Goal: Information Seeking & Learning: Learn about a topic

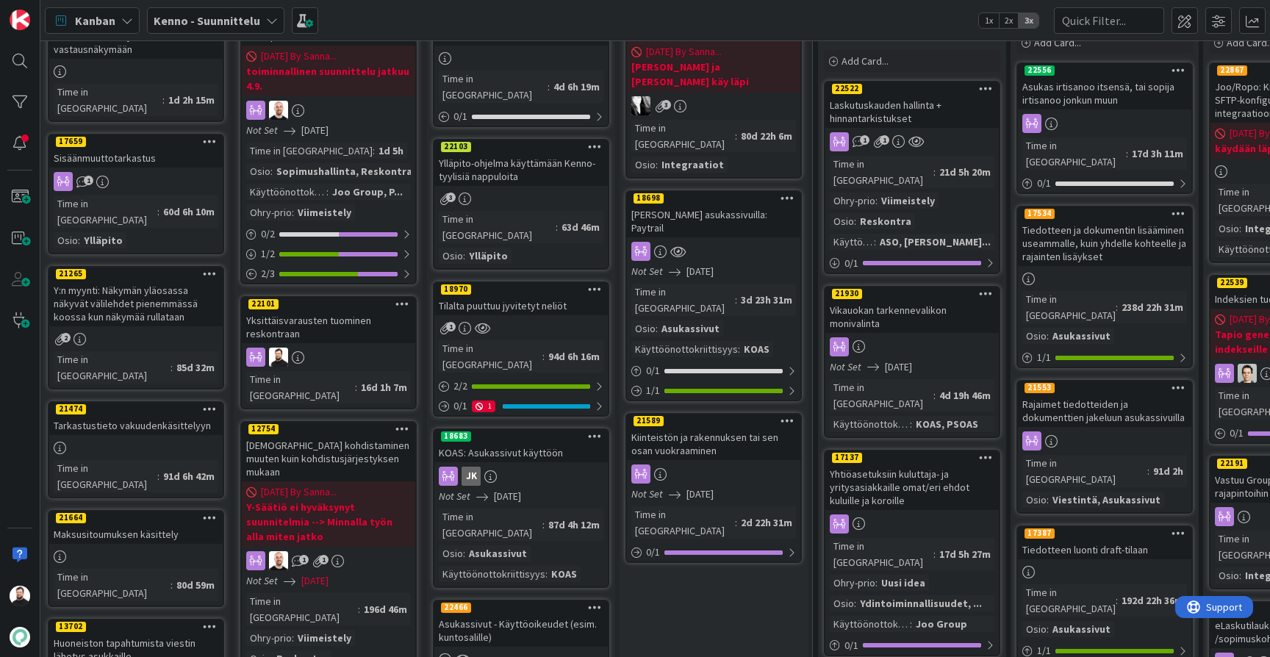
scroll to position [138, 0]
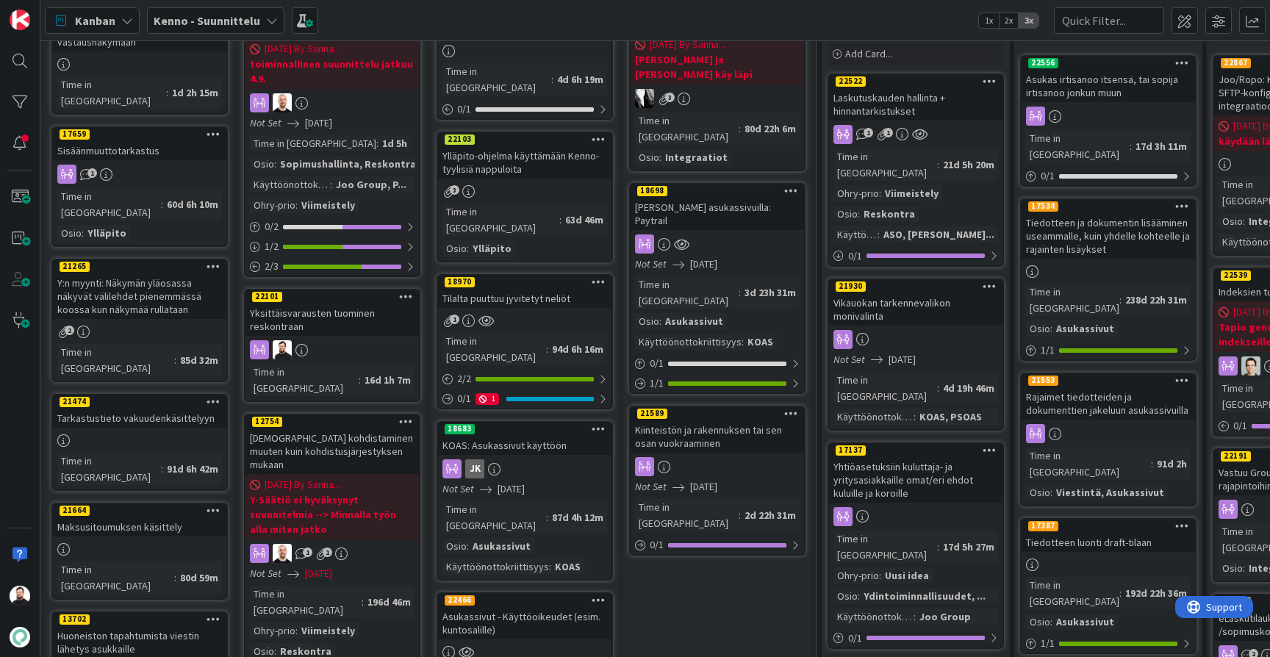
click at [327, 317] on div "Yksittäisvarausten tuominen reskontraan" at bounding box center [331, 320] width 173 height 32
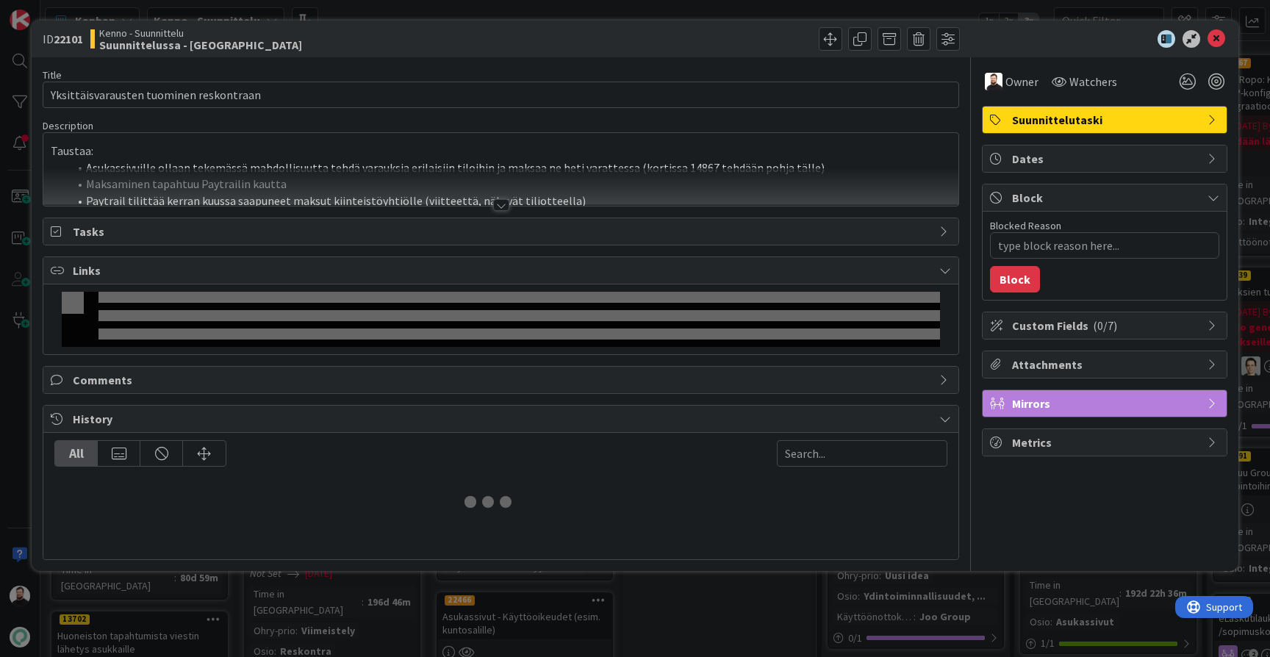
type textarea "x"
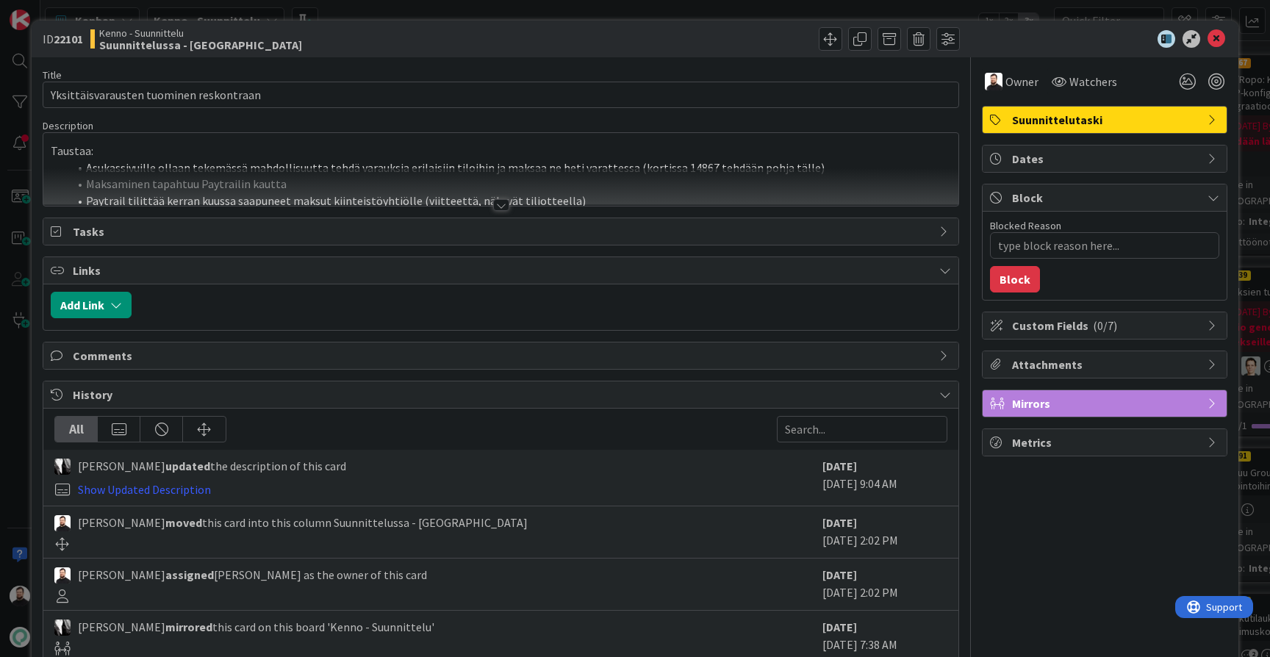
click at [501, 204] on div at bounding box center [501, 205] width 16 height 12
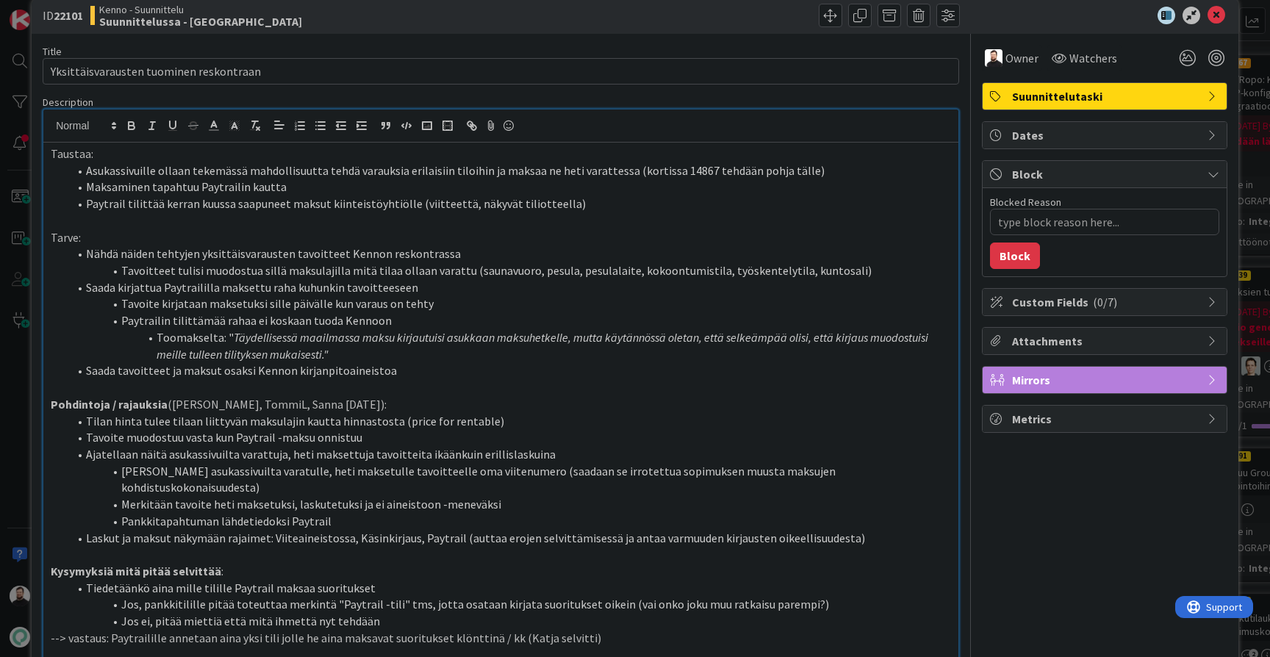
scroll to position [20, 0]
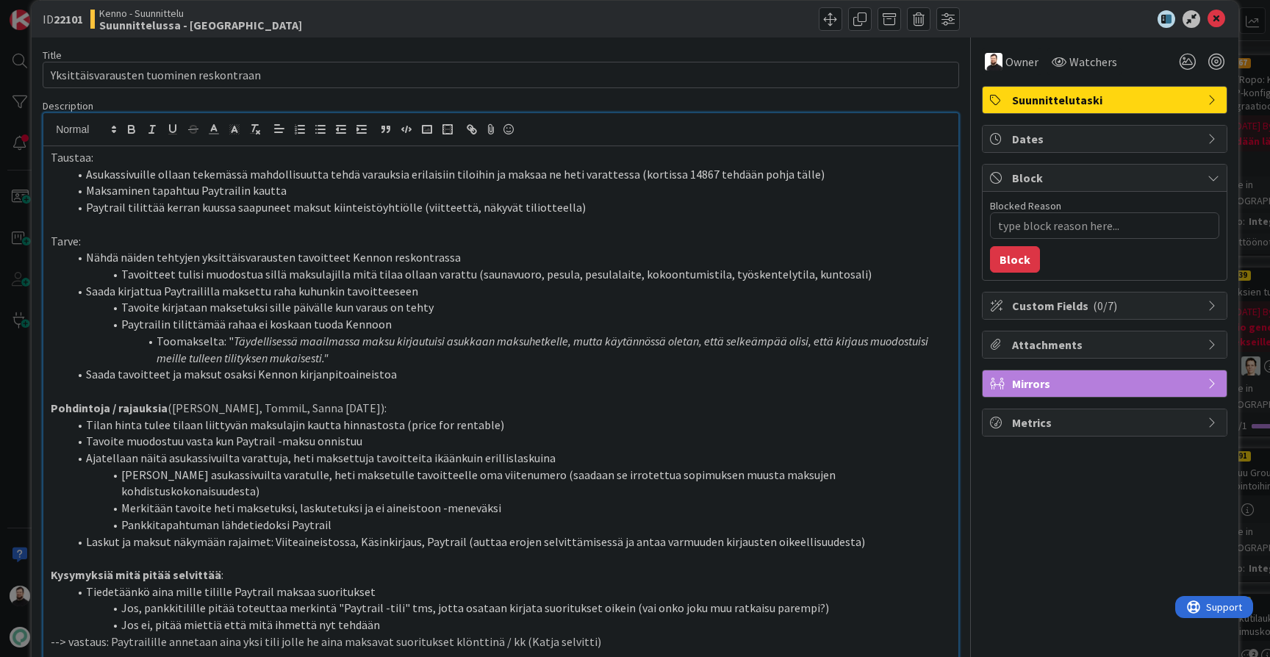
click at [23, 486] on div "ID 22101 Kenno - Suunnittelu Suunnittelussa - Rautalangat Title 39 / 128 Yksitt…" at bounding box center [635, 328] width 1270 height 657
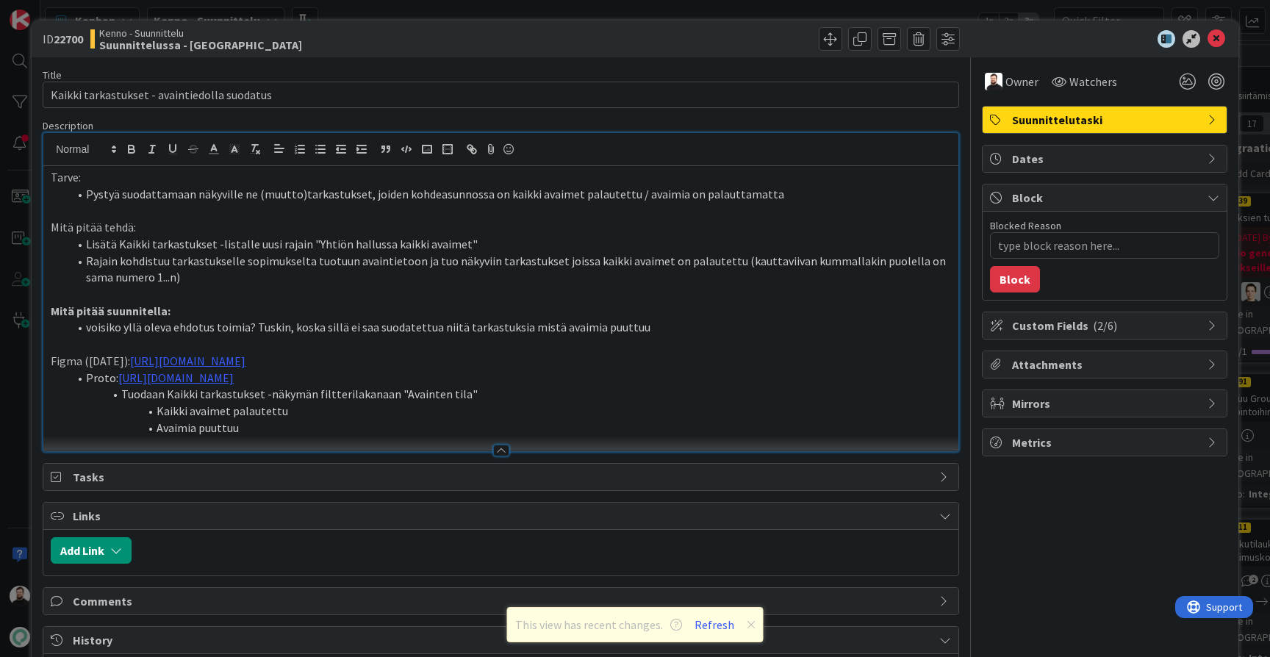
click at [21, 374] on div "ID 22700 Kenno - Suunnittelu Suunnittelussa - Rautalangat Title 44 / 128 Kaikki…" at bounding box center [635, 328] width 1270 height 657
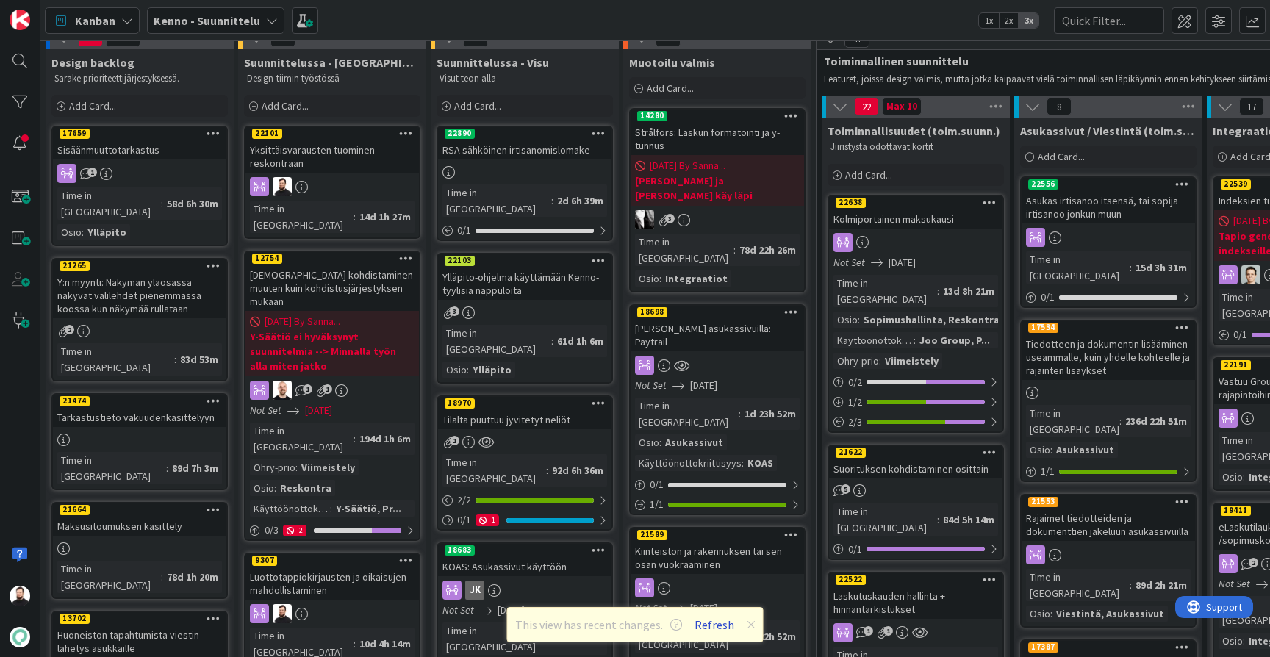
click at [719, 628] on button "Refresh" at bounding box center [714, 624] width 50 height 19
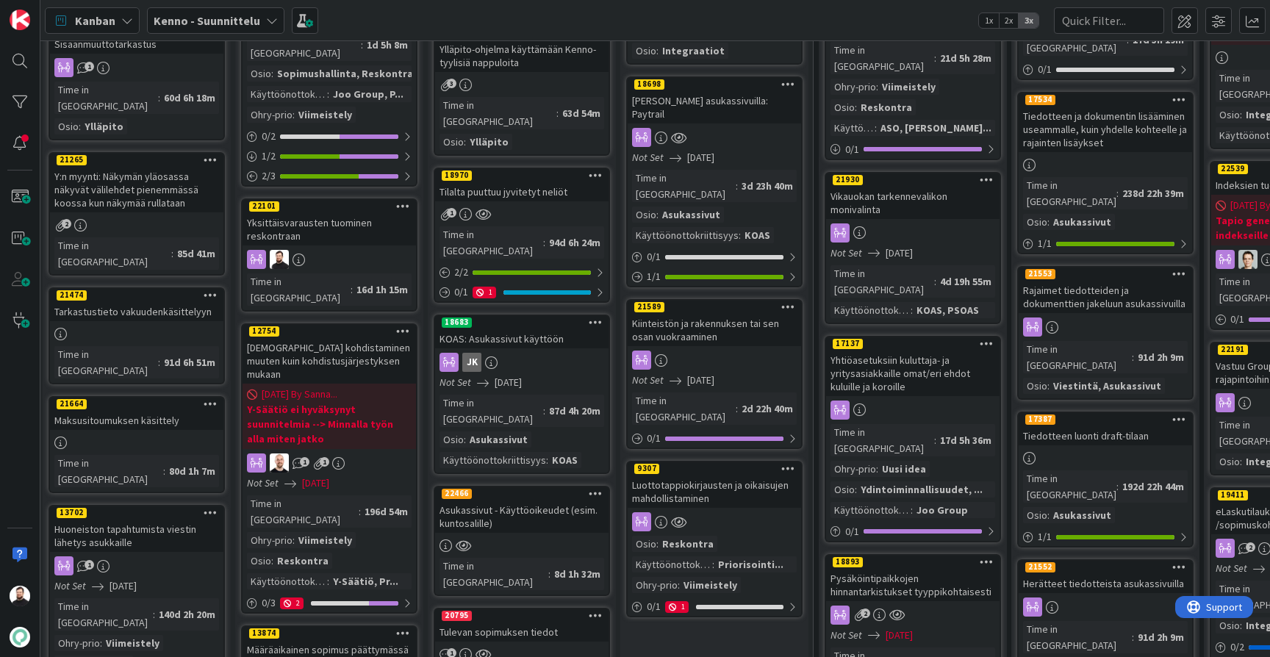
scroll to position [235, 3]
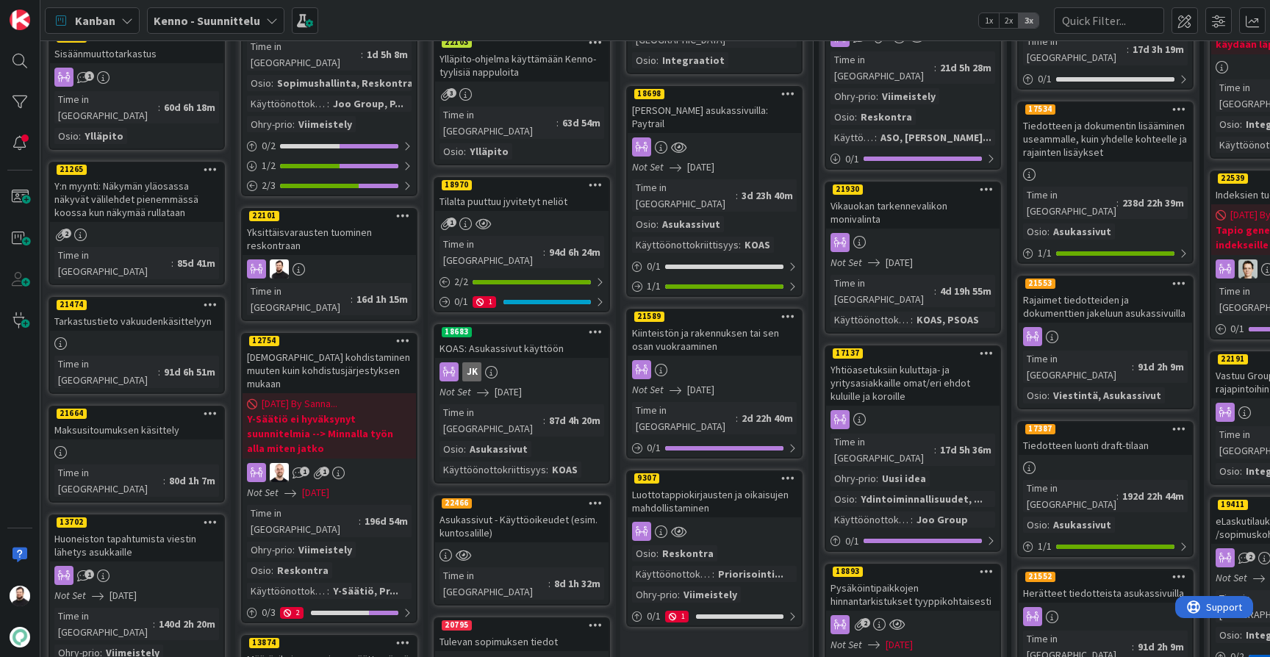
click at [725, 485] on div "Luottotappiokirjausten ja oikaisujen mahdollistaminen" at bounding box center [714, 501] width 173 height 32
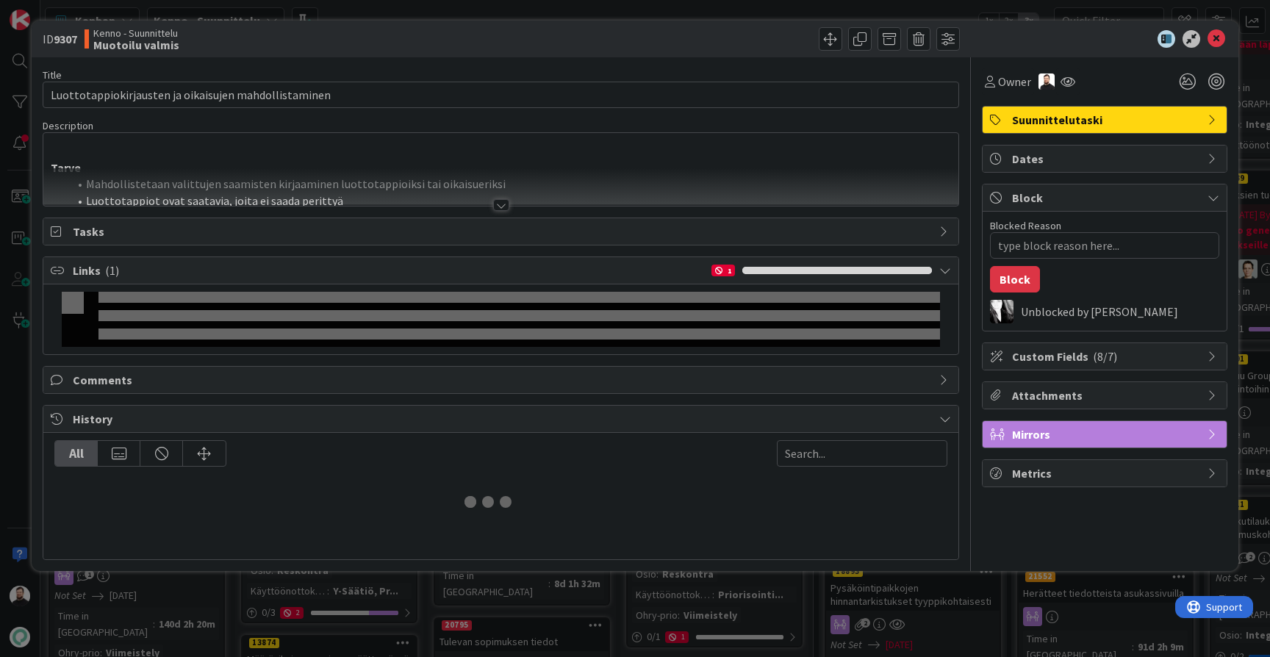
type textarea "x"
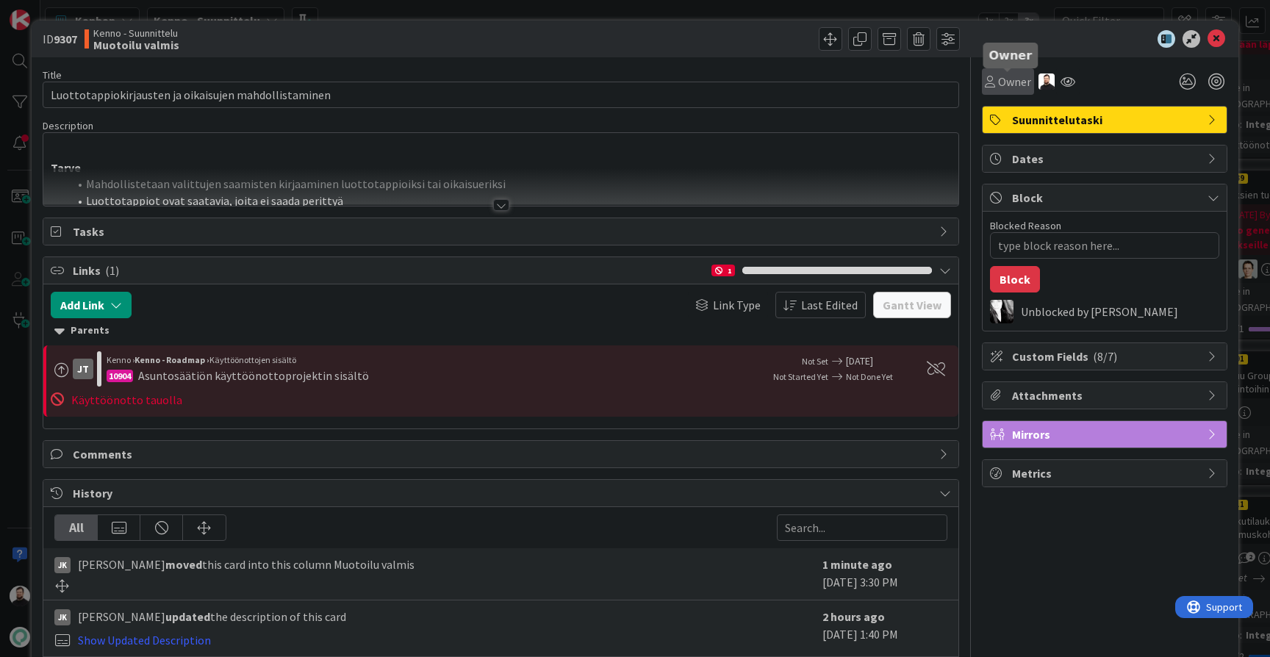
click at [989, 87] on icon at bounding box center [990, 82] width 10 height 12
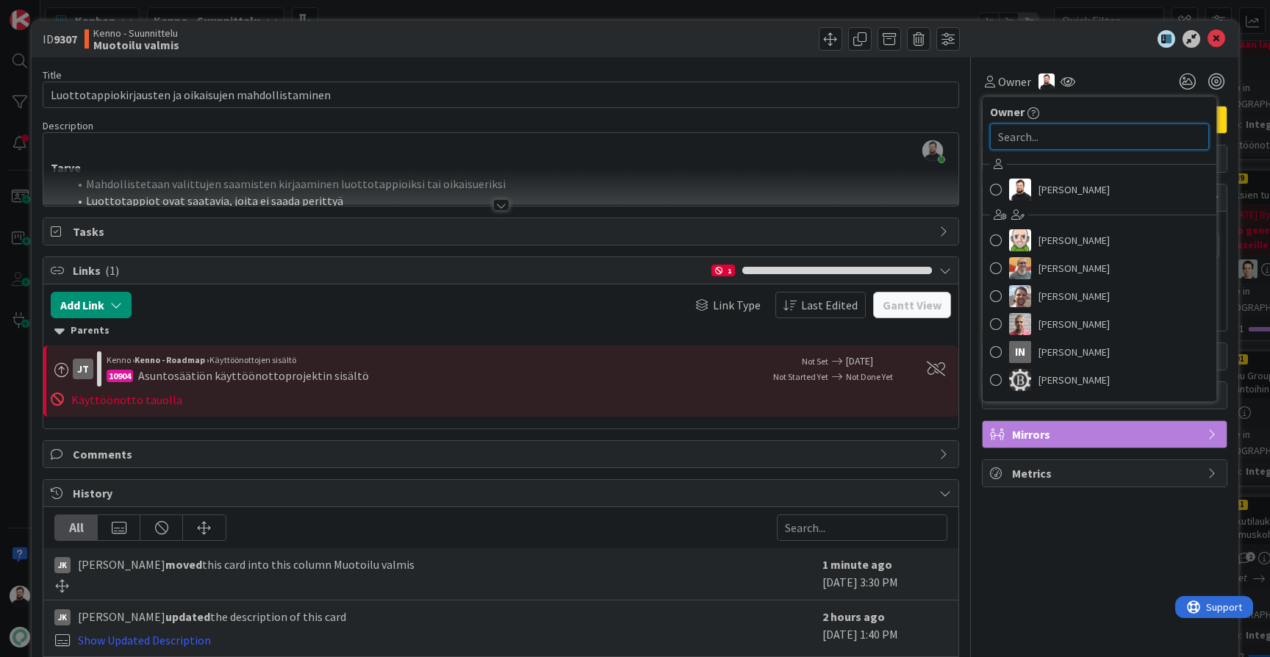
click at [1060, 133] on input "text" at bounding box center [1099, 136] width 219 height 26
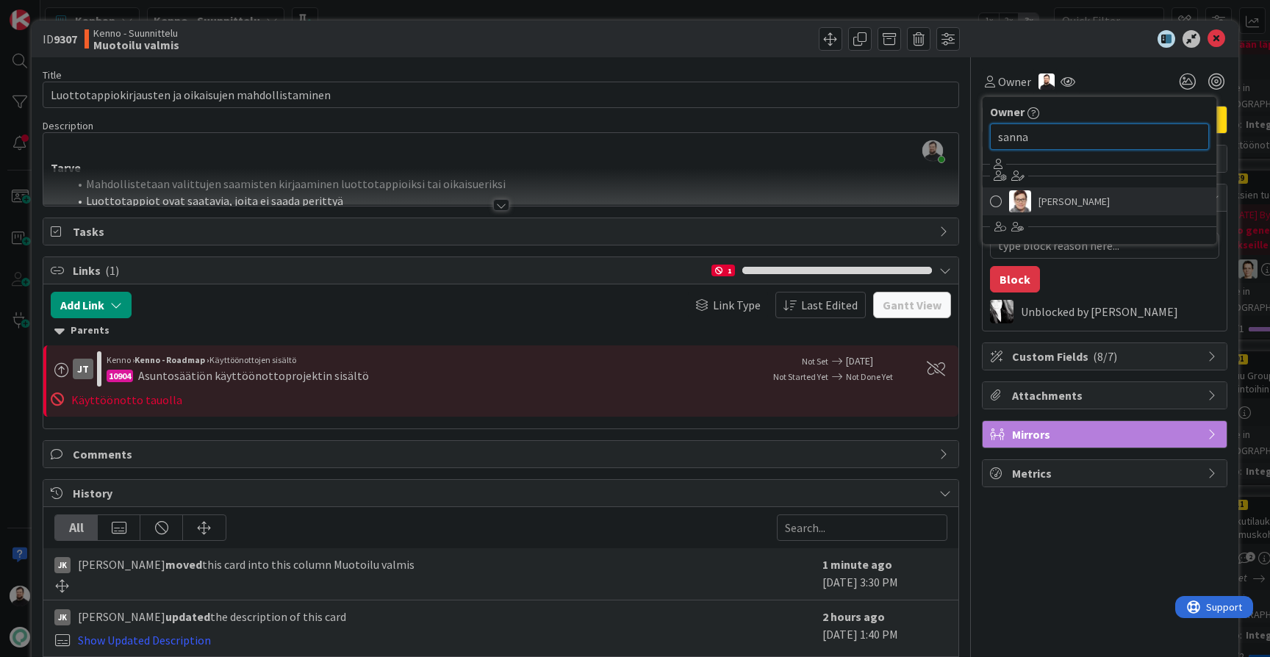
type input "sanna"
click at [1103, 204] on link "[PERSON_NAME]" at bounding box center [1100, 201] width 234 height 28
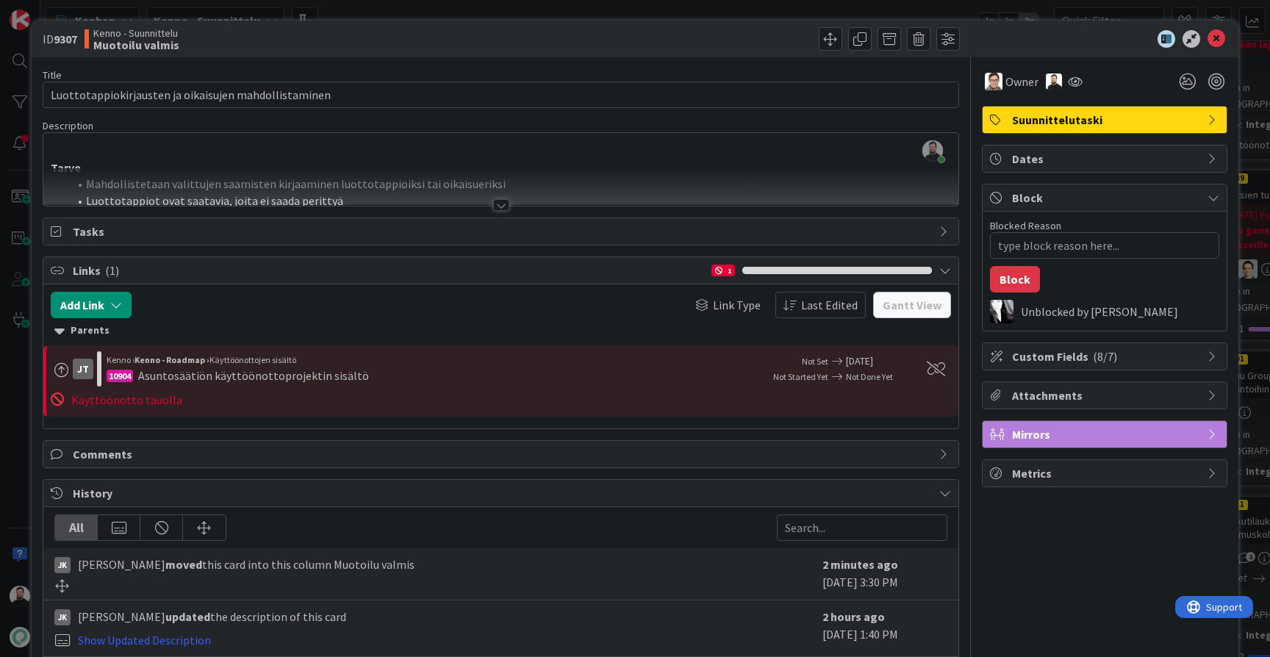
type textarea "x"
click at [493, 201] on div at bounding box center [501, 205] width 16 height 12
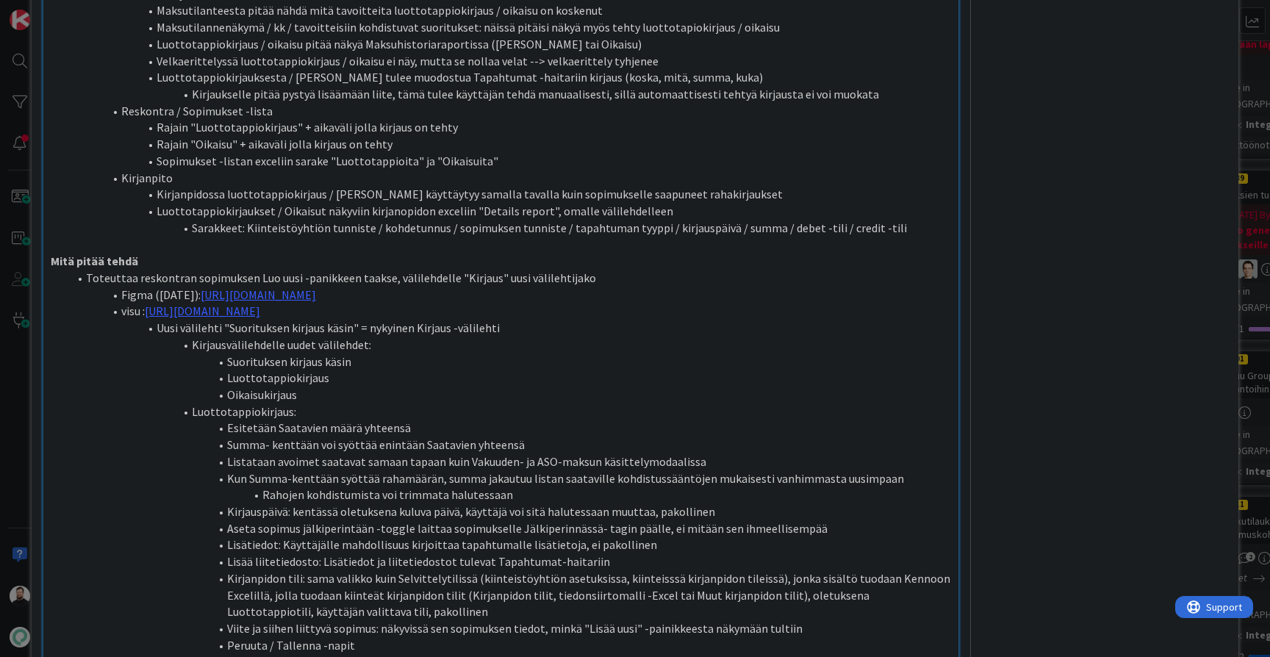
scroll to position [751, 0]
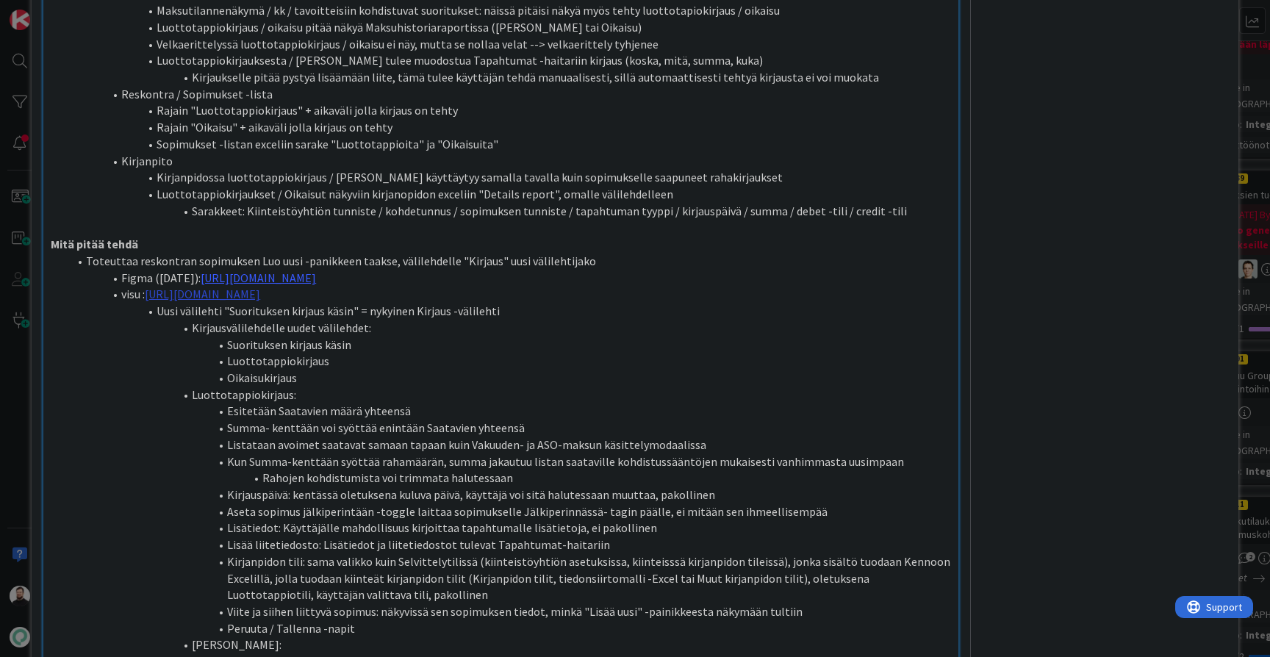
click at [260, 287] on link "[URL][DOMAIN_NAME]" at bounding box center [202, 294] width 115 height 15
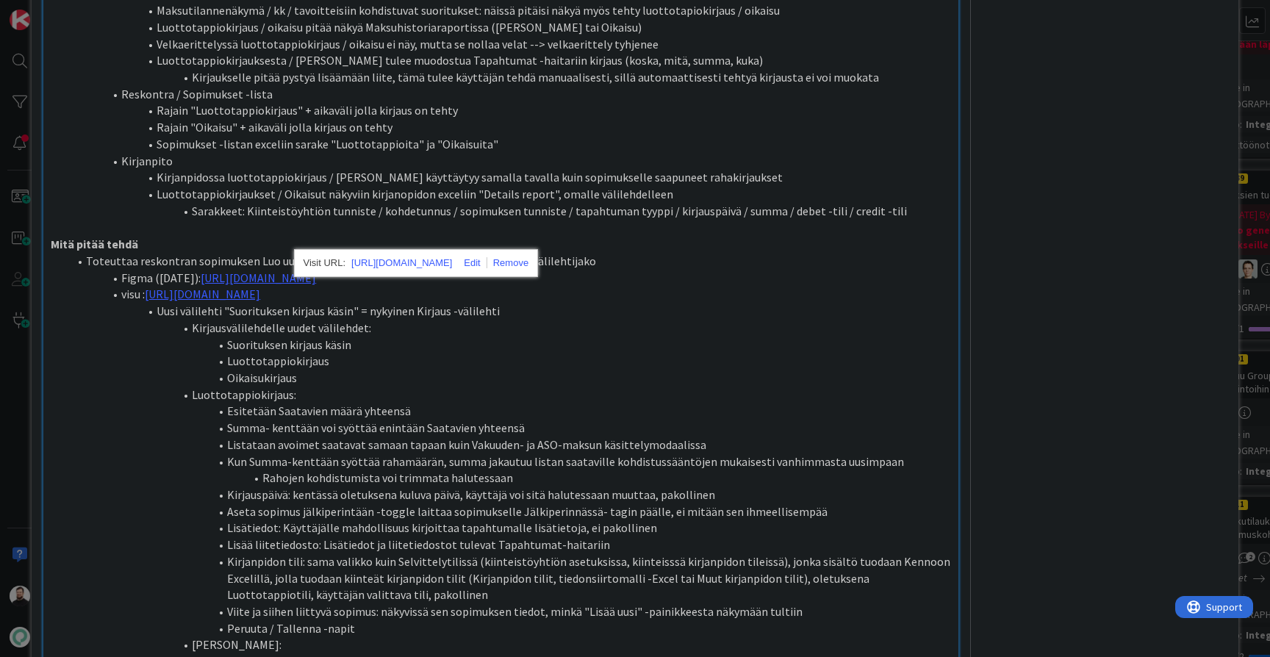
click at [448, 273] on div "[URL][DOMAIN_NAME]" at bounding box center [416, 263] width 245 height 28
click at [452, 267] on link "[URL][DOMAIN_NAME]" at bounding box center [401, 263] width 101 height 19
click at [697, 403] on li "Esitetään Saatavien määrä yhteensä" at bounding box center [509, 411] width 883 height 17
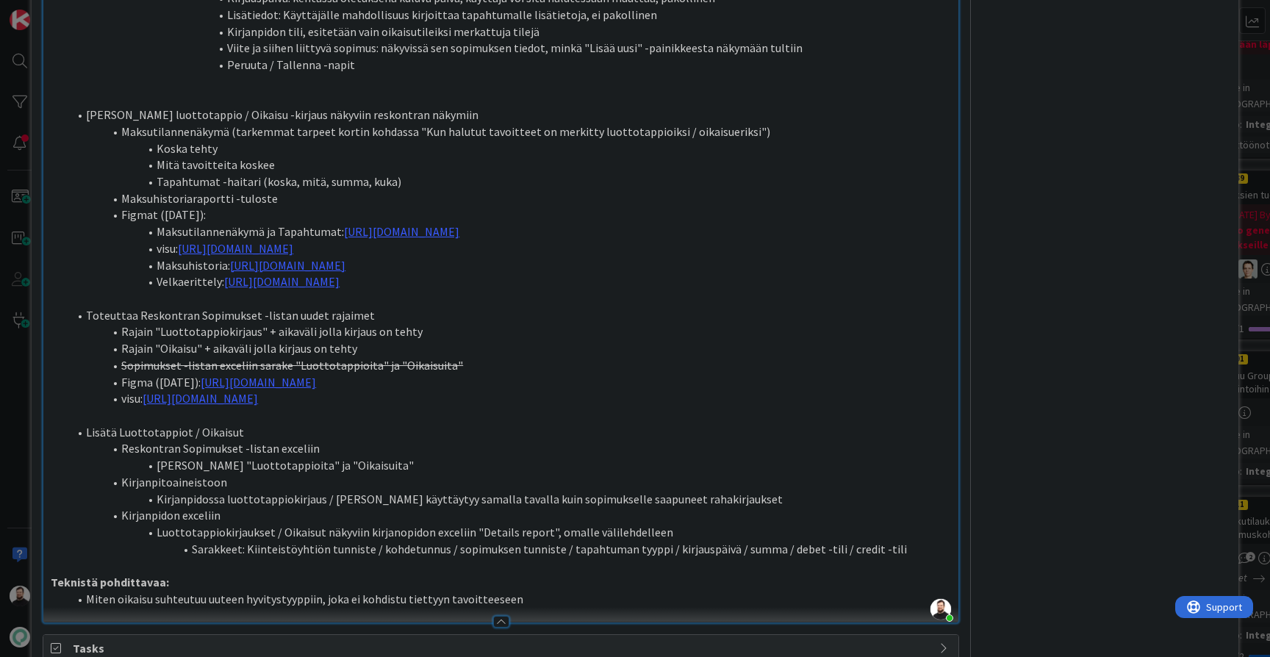
scroll to position [1480, 0]
click at [258, 392] on link "[URL][DOMAIN_NAME]" at bounding box center [200, 399] width 115 height 15
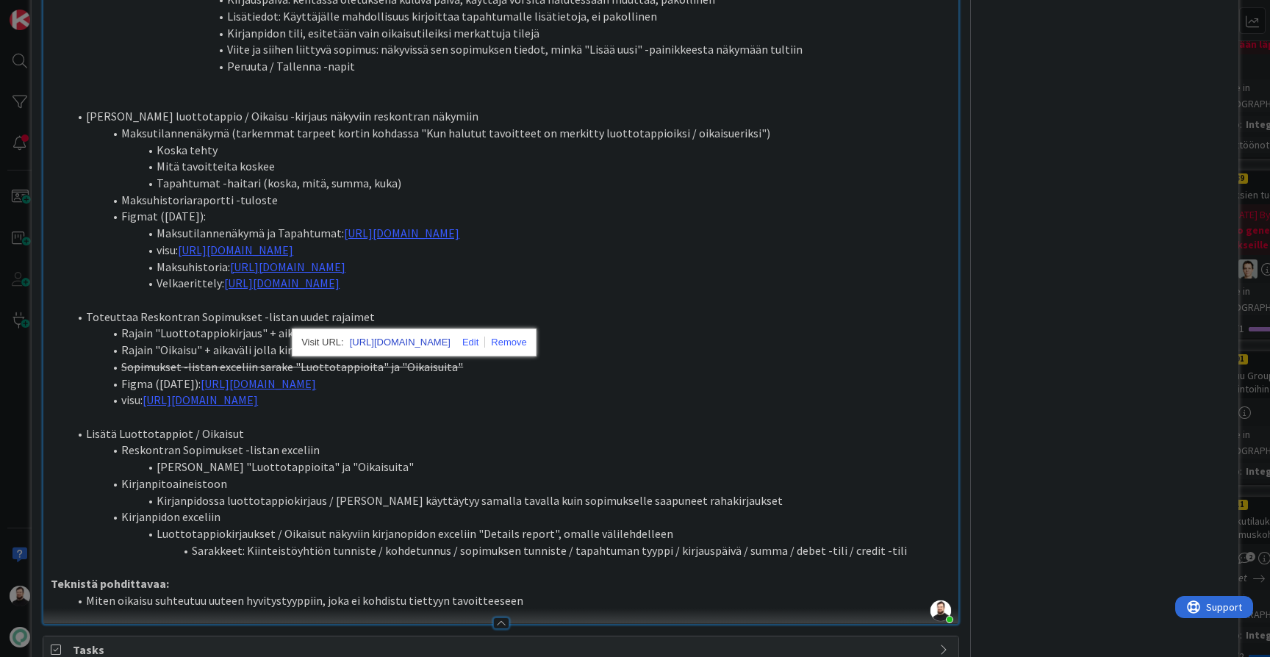
click at [450, 345] on link "[URL][DOMAIN_NAME]" at bounding box center [400, 342] width 101 height 19
click at [294, 376] on link "[URL][DOMAIN_NAME]" at bounding box center [258, 383] width 115 height 15
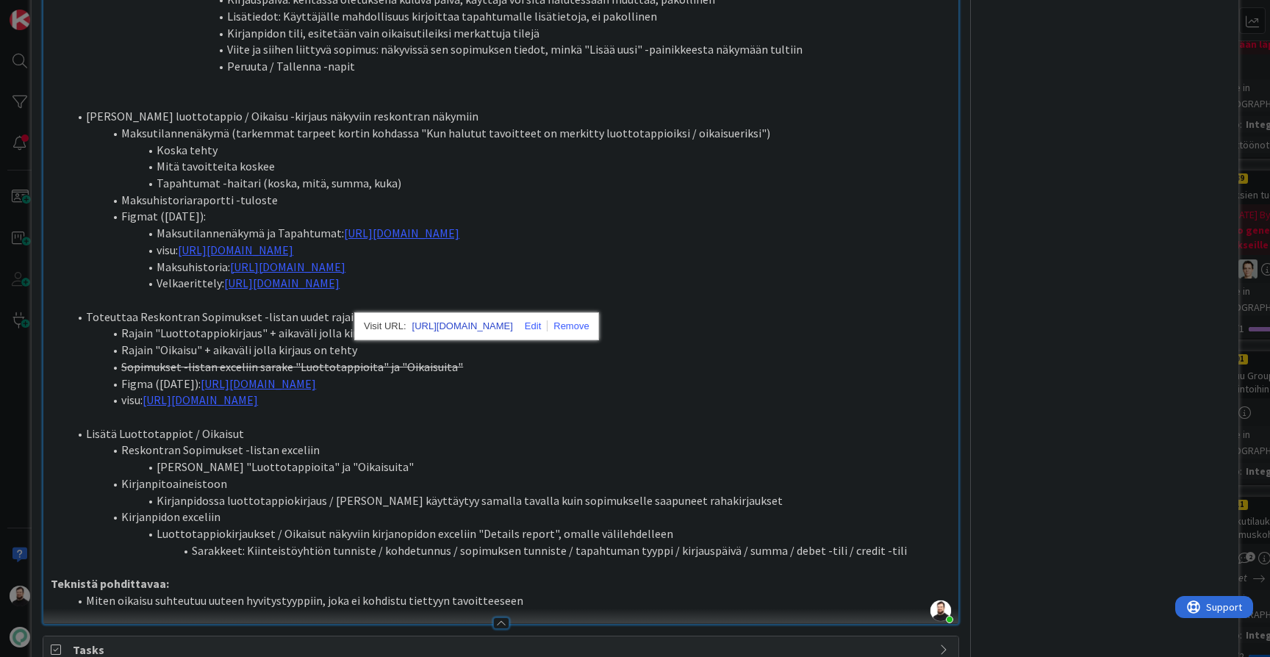
click at [452, 329] on link "[URL][DOMAIN_NAME]" at bounding box center [462, 326] width 101 height 19
click at [673, 492] on li "Kirjanpidossa luottotappiokirjaus / [PERSON_NAME] käyttäytyy samalla tavalla ku…" at bounding box center [509, 500] width 883 height 17
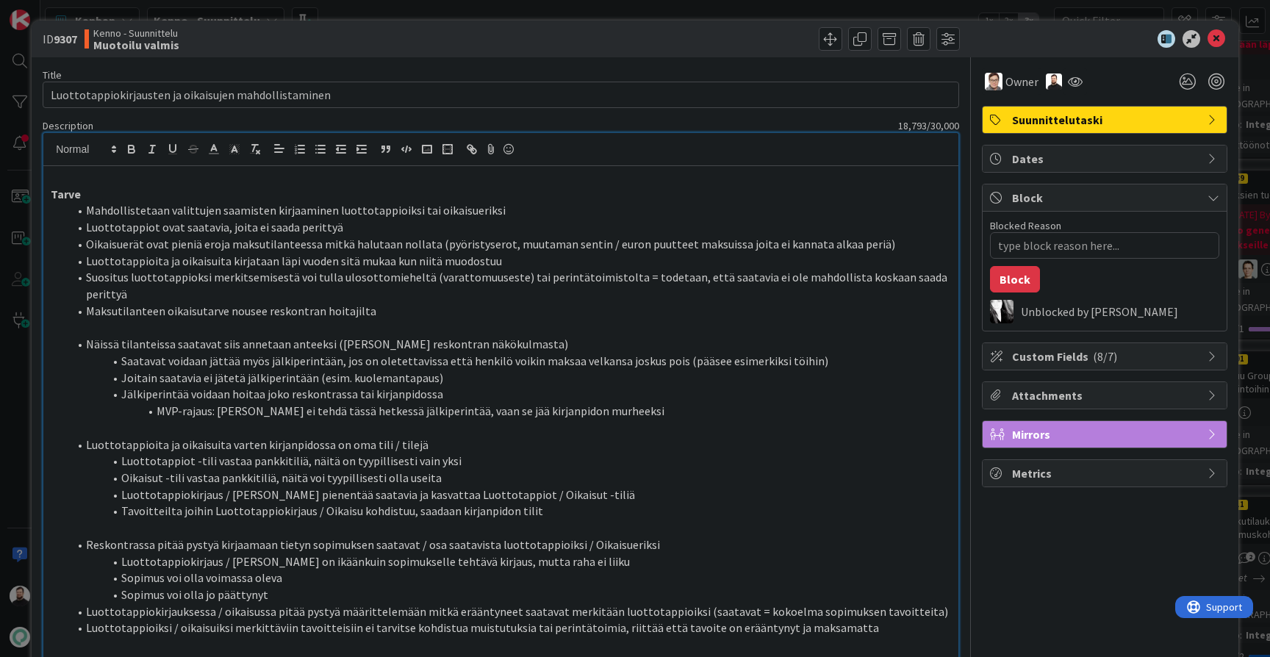
scroll to position [0, 0]
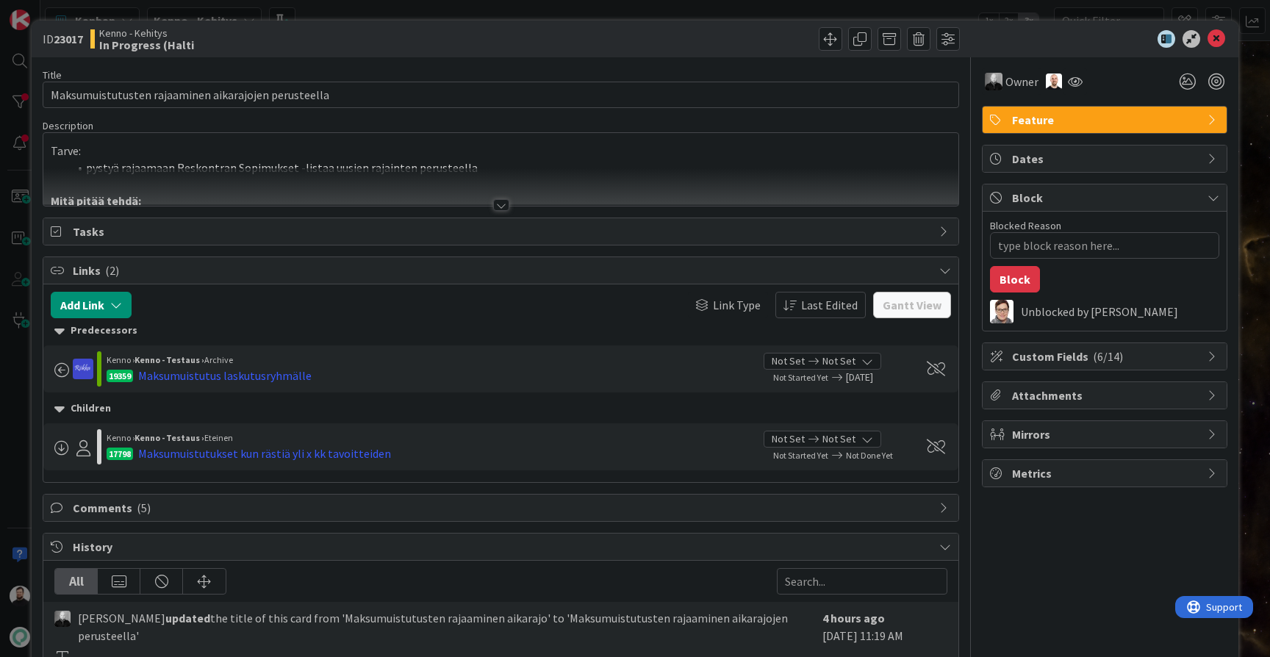
click at [505, 204] on div at bounding box center [501, 205] width 16 height 12
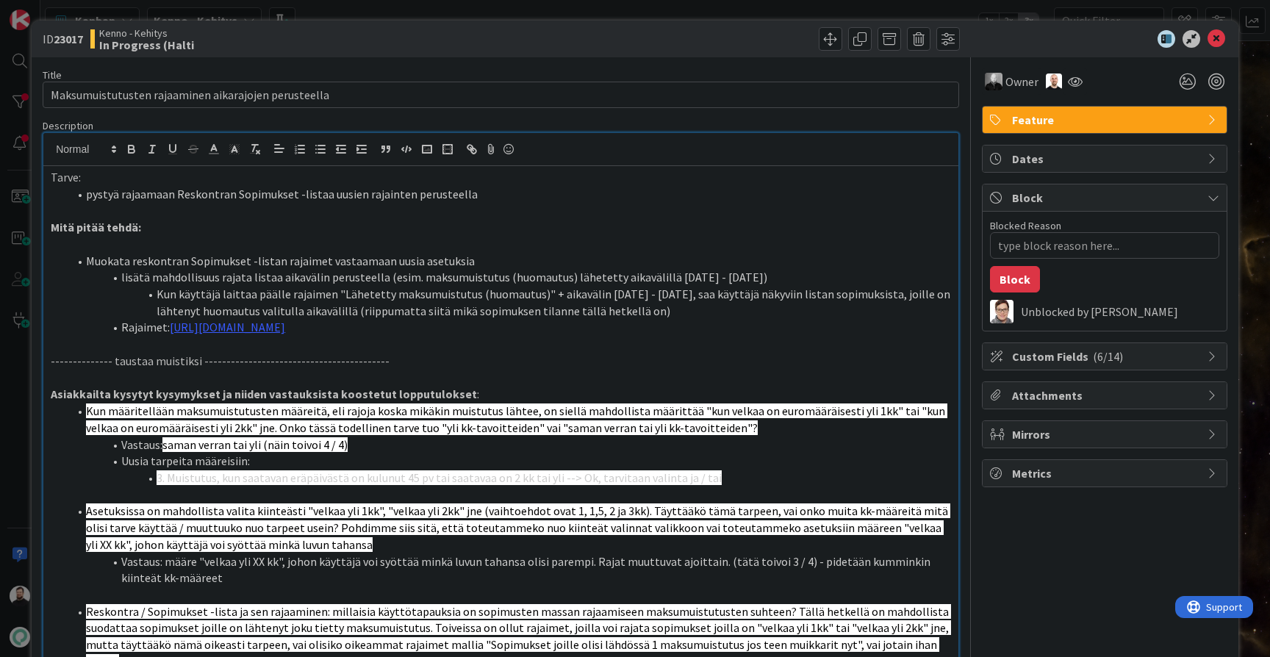
type textarea "x"
click at [285, 329] on link "https://www.figma.com/design/s06ePFuGvSFkRRSBp8p43G/Reskontra?node-id=1904-1772…" at bounding box center [227, 327] width 115 height 15
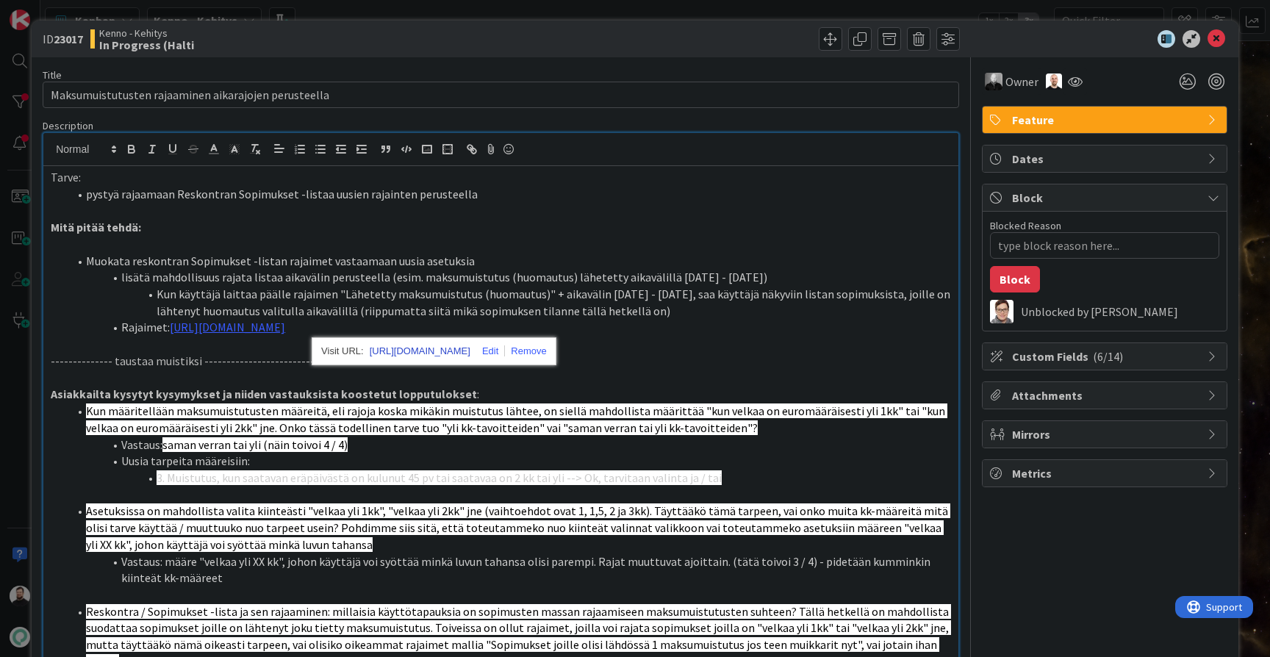
click at [470, 351] on link "https://figma.com/design/s06ePFuGvSFkRRSBp8p43G/Reskontra?node-id=1904-1772&t=B…" at bounding box center [420, 351] width 101 height 19
